Goal: Check status: Check status

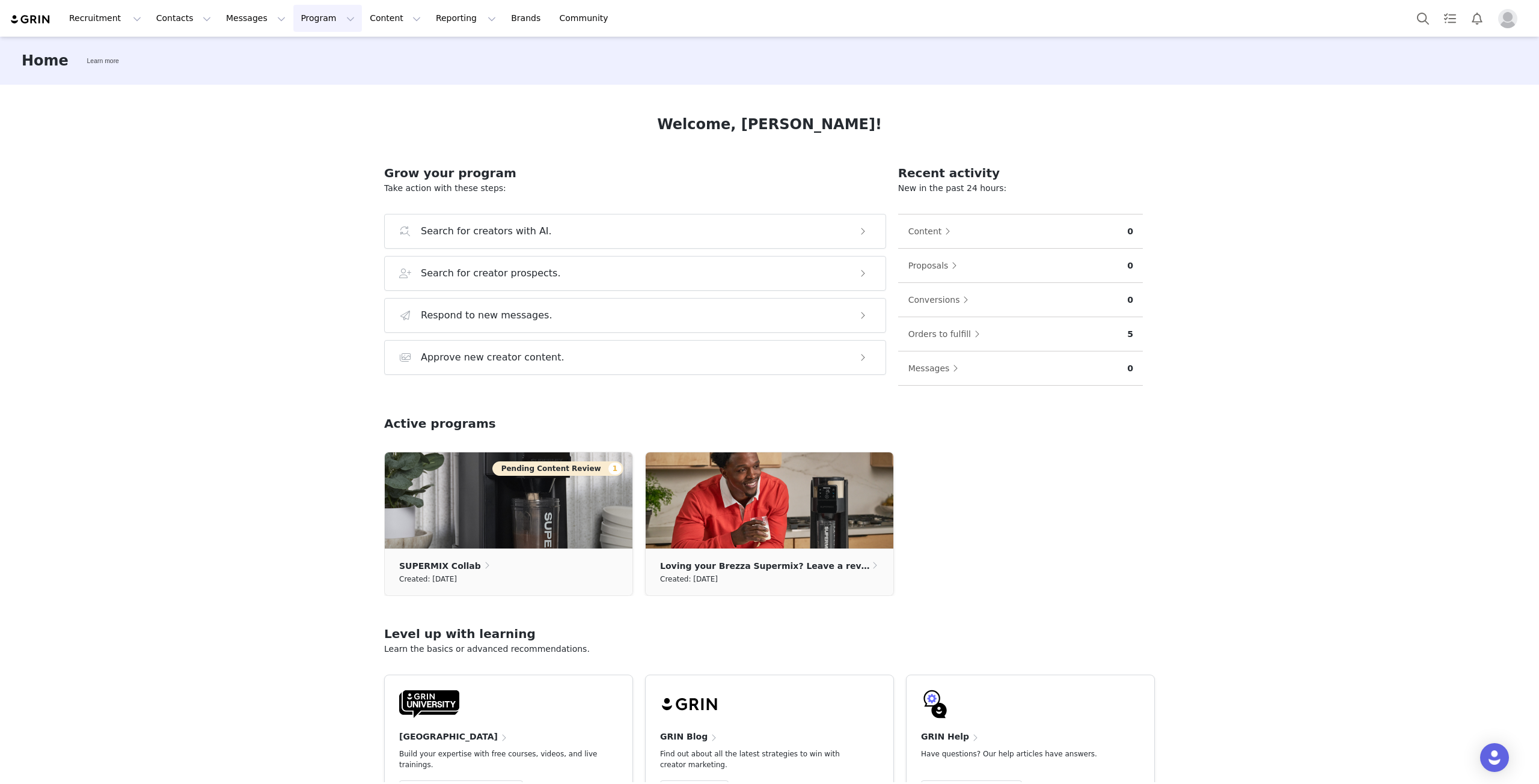
click at [294, 15] on button "Program Program" at bounding box center [328, 18] width 69 height 27
click at [297, 96] on p "Payments" at bounding box center [295, 98] width 42 height 13
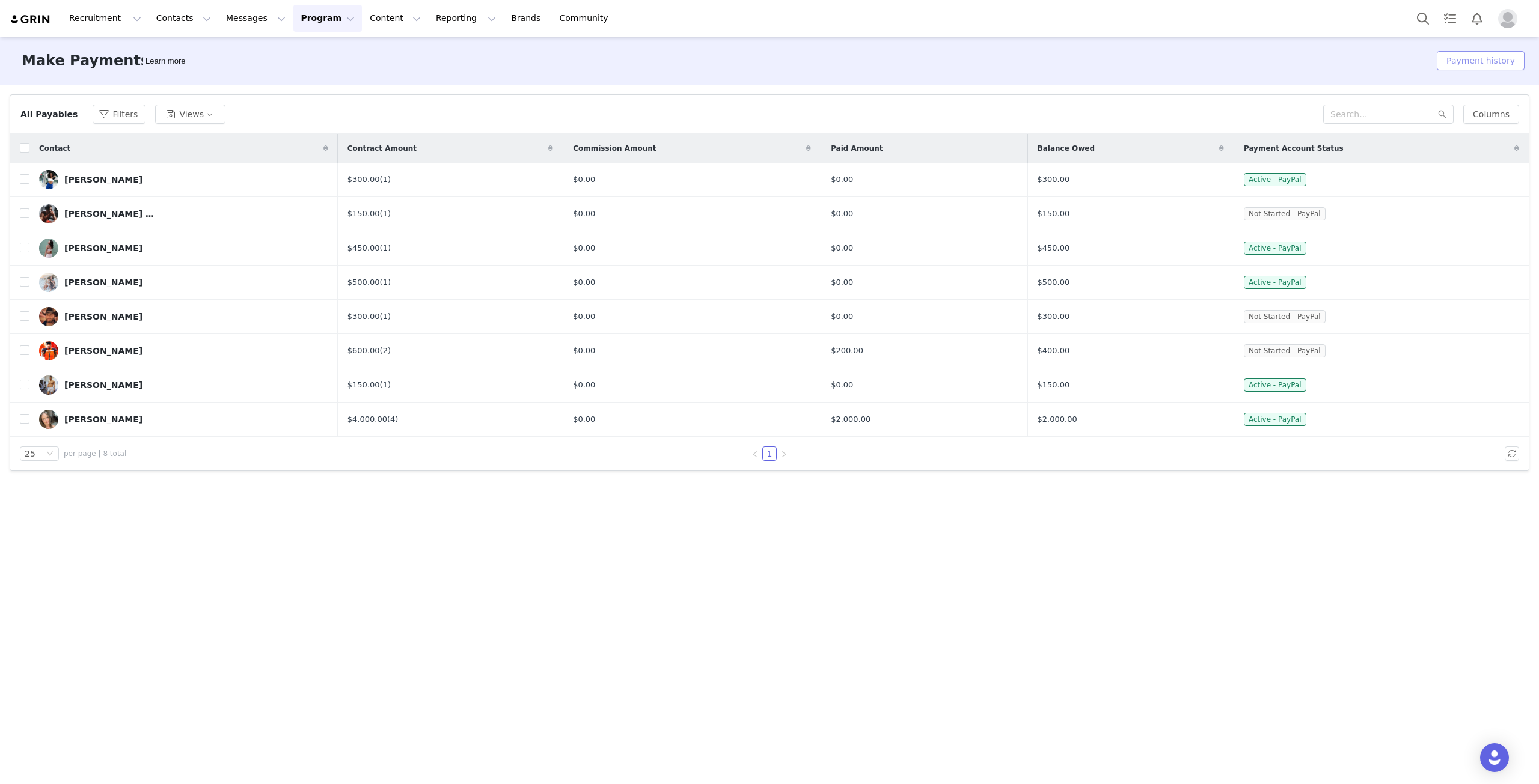
click at [1501, 67] on button "Payment history" at bounding box center [1481, 60] width 88 height 19
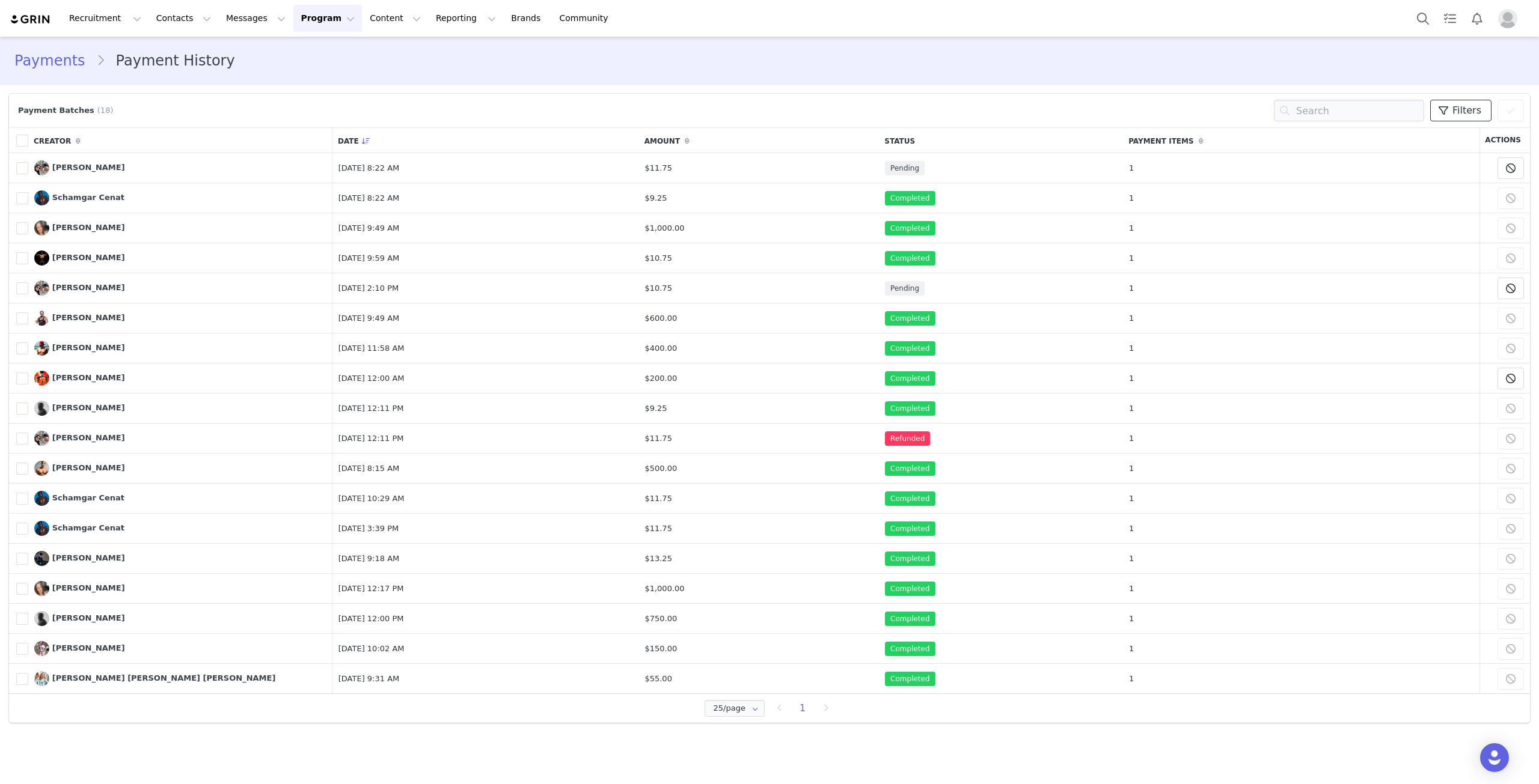
click at [1472, 114] on span "Filters" at bounding box center [1466, 110] width 29 height 14
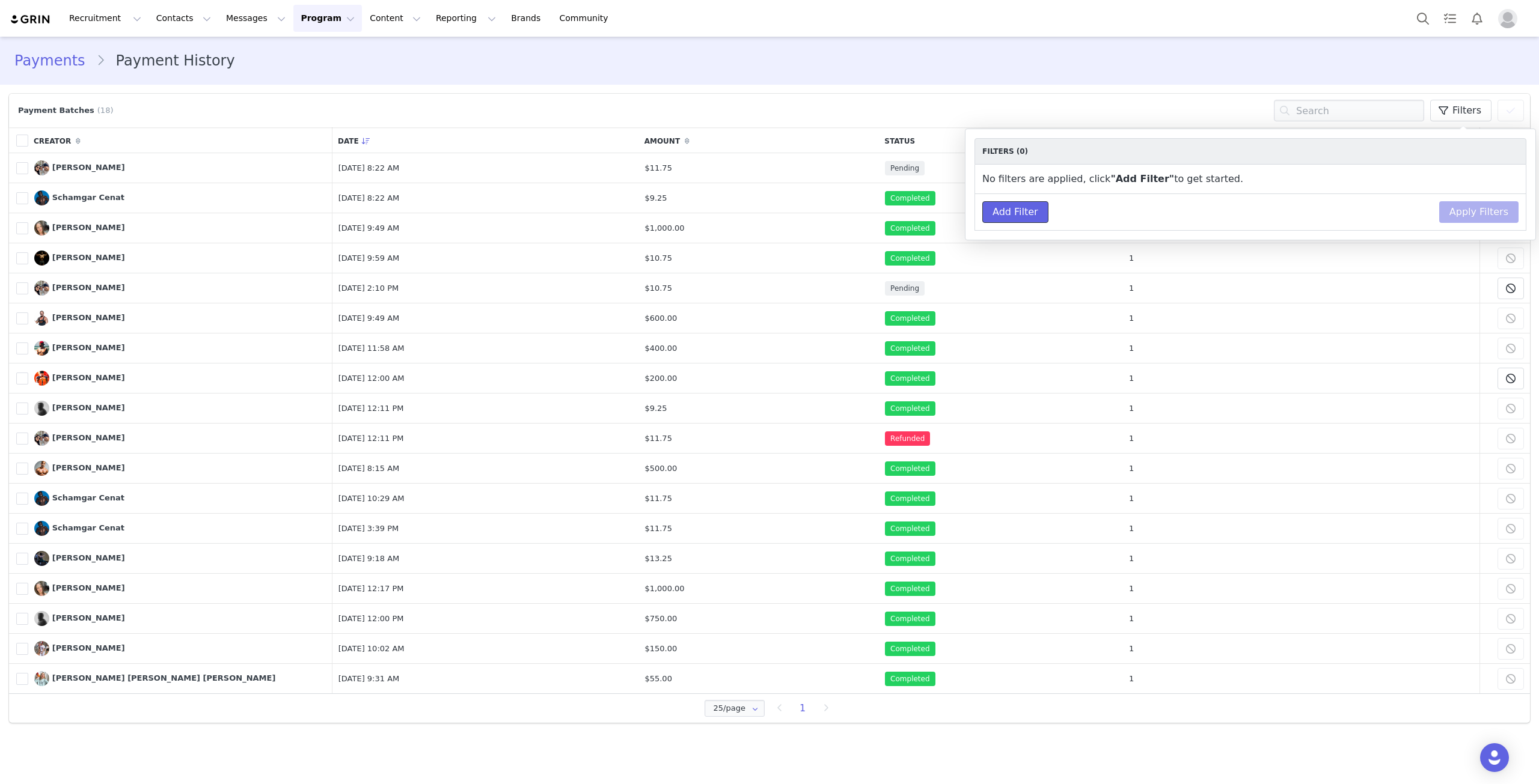
click at [1038, 207] on button "Add Filter" at bounding box center [1015, 212] width 66 height 22
click at [1063, 178] on select "Choose Property Campaign Brand Amount Payment Date Exercise Question Nutritiona…" at bounding box center [1045, 183] width 125 height 22
select select "Payment Date"
click at [983, 172] on select "Choose Property Campaign Brand Amount Payment Date Exercise Question Nutritiona…" at bounding box center [1045, 183] width 125 height 22
click at [1180, 180] on select "within not within" at bounding box center [1161, 183] width 79 height 22
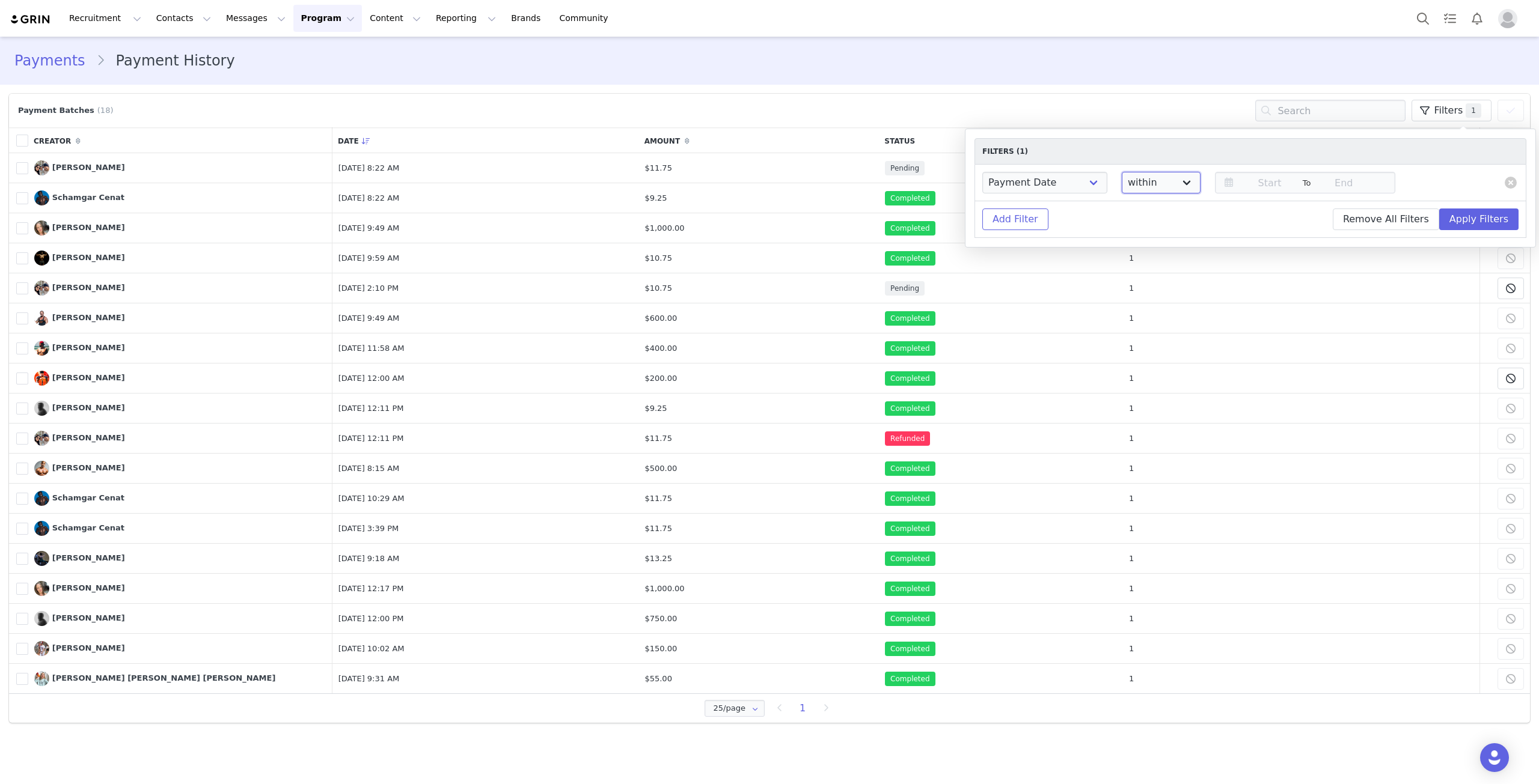
click at [1180, 180] on select "within not within" at bounding box center [1161, 183] width 79 height 22
click at [1218, 181] on icon at bounding box center [1228, 182] width 21 height 17
click at [1175, 221] on button "button" at bounding box center [1174, 220] width 6 height 10
click at [1199, 260] on span "1" at bounding box center [1199, 263] width 14 height 14
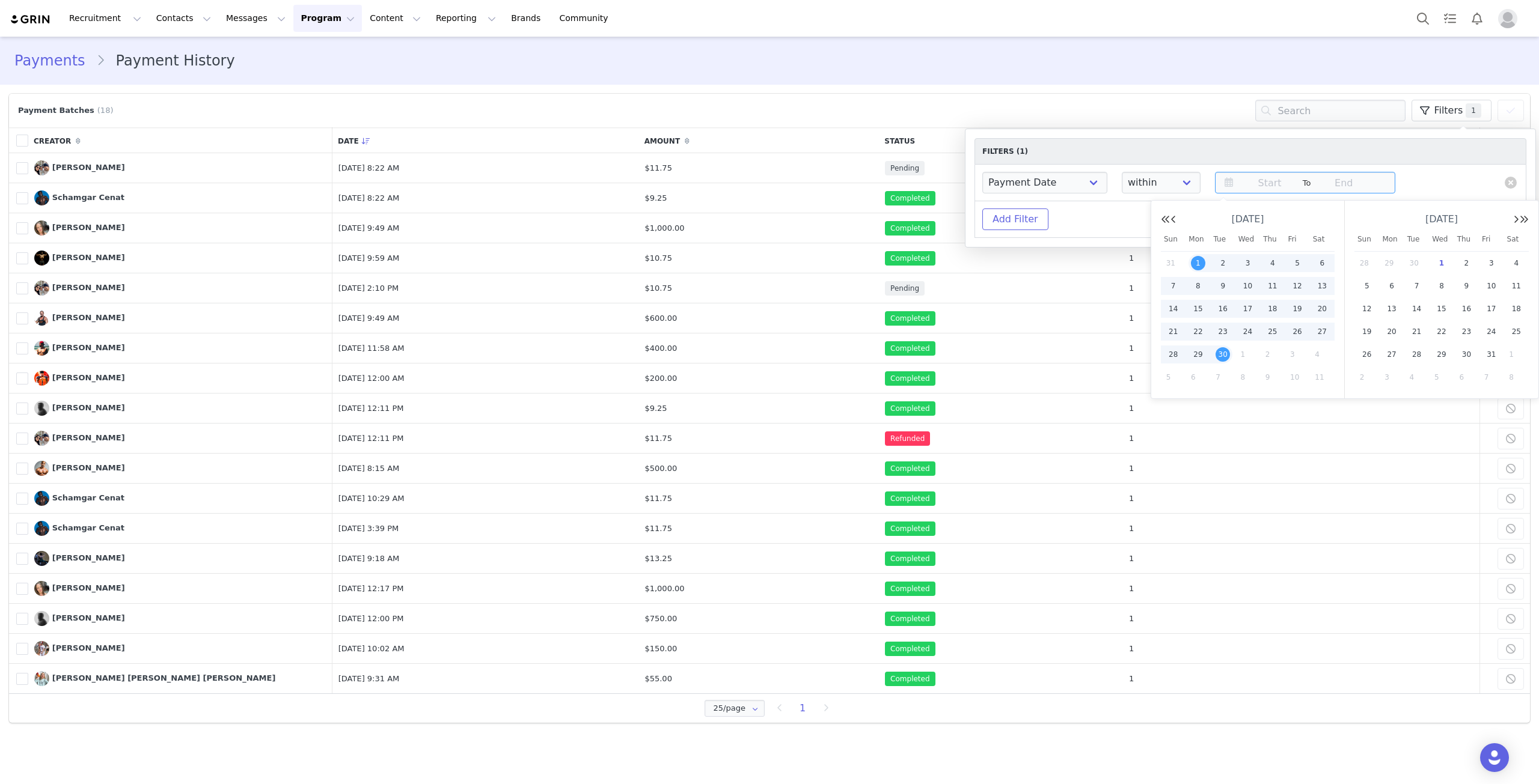
click at [1224, 347] on span "30" at bounding box center [1222, 354] width 14 height 14
type input "[DATE]"
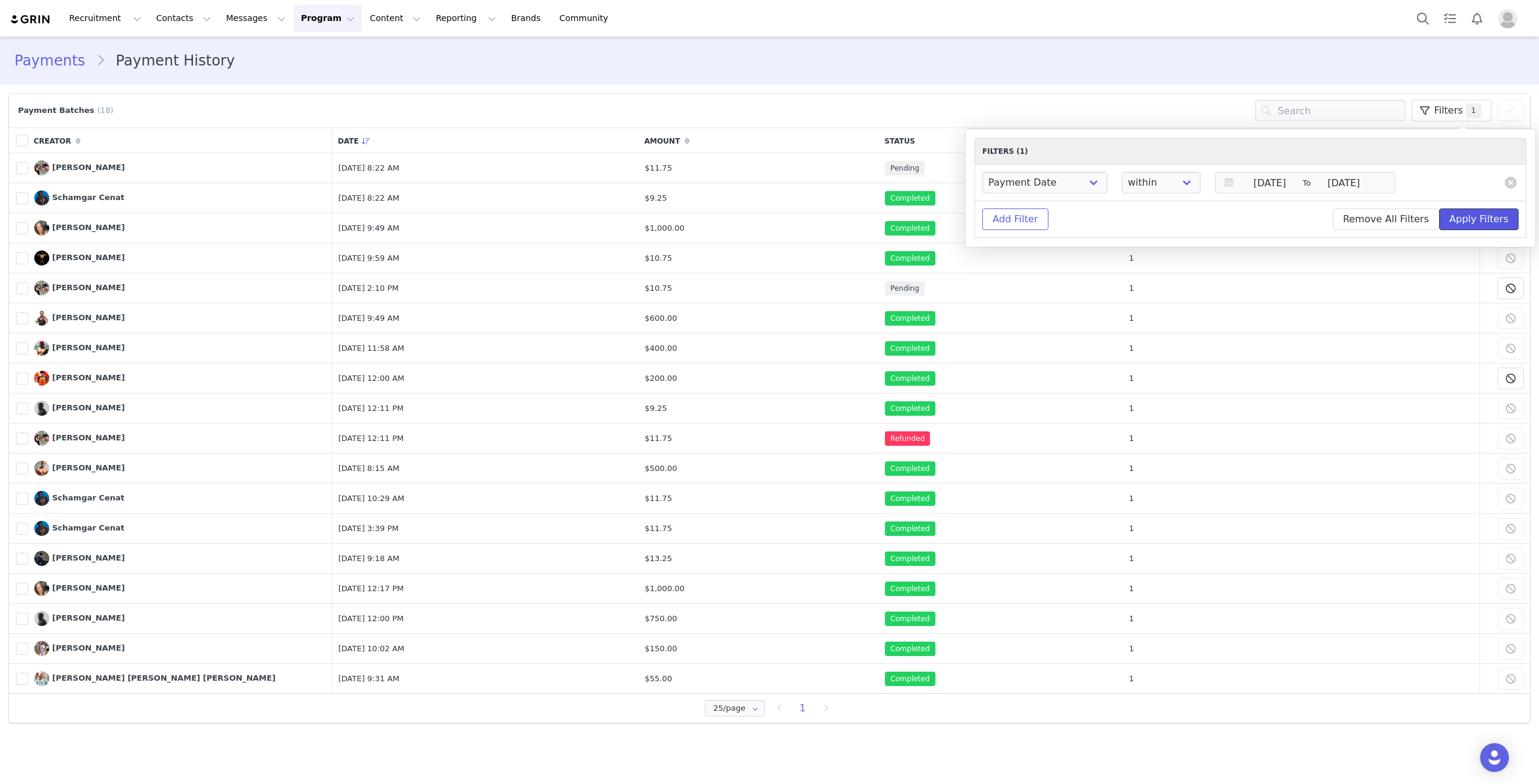
click at [1487, 222] on button "Apply Filters" at bounding box center [1479, 220] width 80 height 22
